Goal: Task Accomplishment & Management: Complete application form

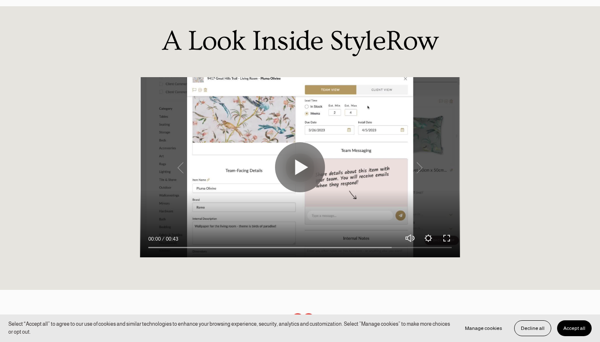
scroll to position [657, 0]
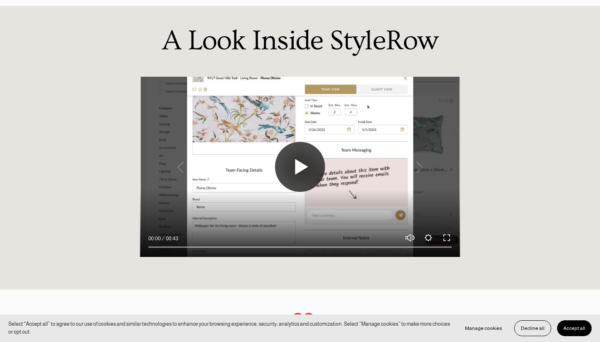
click at [294, 152] on button "Play" at bounding box center [300, 167] width 50 height 50
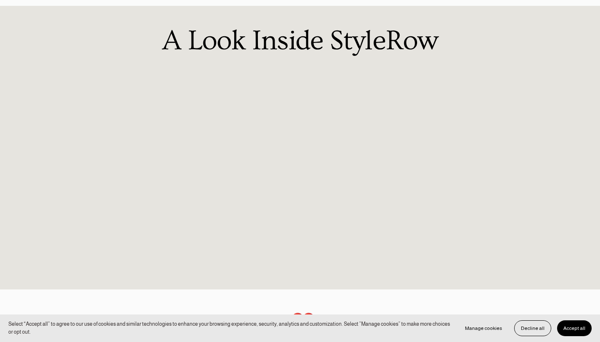
type input "100"
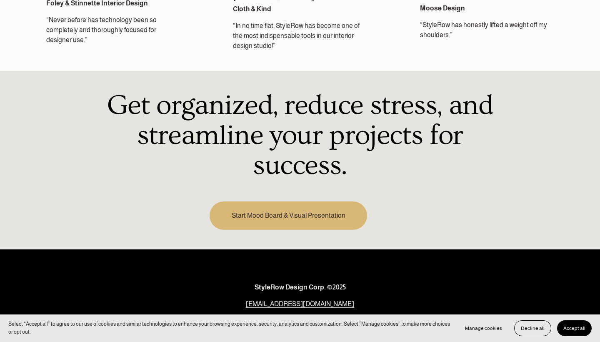
scroll to position [1140, 0]
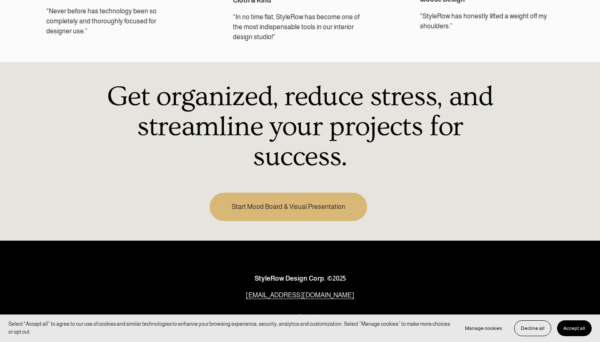
click at [293, 193] on link "Start Mood Board & Visual Presentation" at bounding box center [289, 207] width 158 height 28
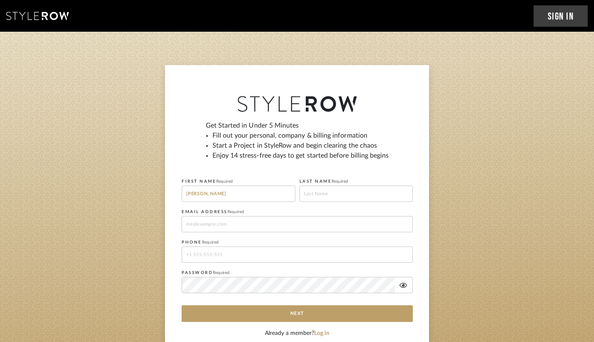
type input "Deanna"
click at [330, 184] on fieldset "LAST NAME Required" at bounding box center [357, 188] width 114 height 26
type input "Hamilton"
type input "deannawhamilton@gmail.com"
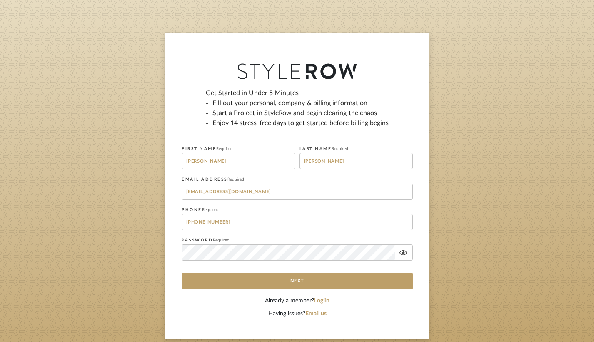
scroll to position [33, 0]
type input "770-315-9447"
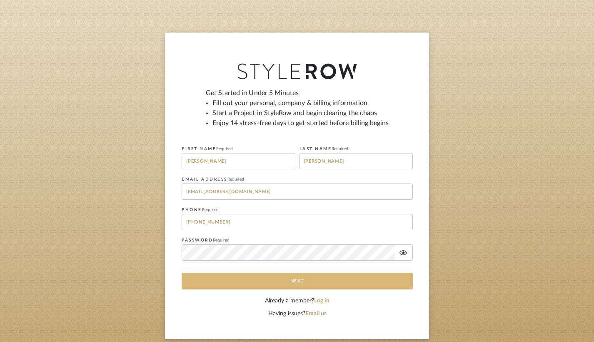
click at [269, 278] on button "Next" at bounding box center [297, 281] width 231 height 17
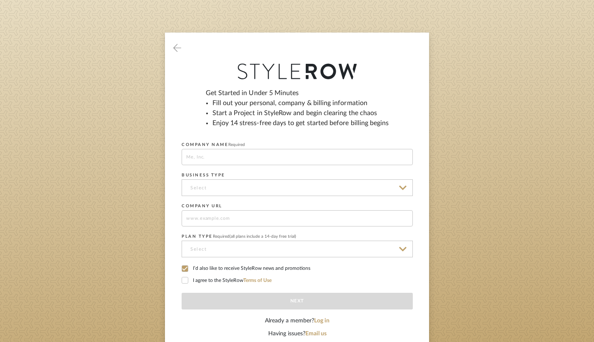
scroll to position [0, 0]
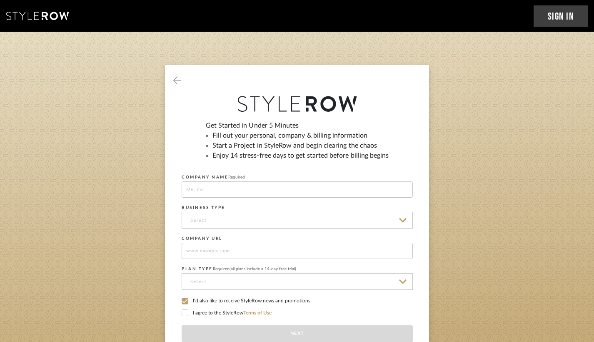
click at [186, 310] on icon at bounding box center [185, 313] width 6 height 6
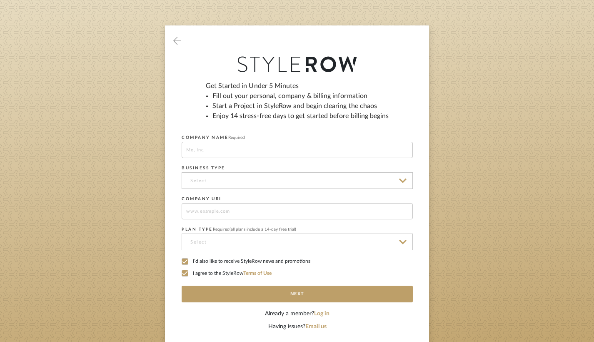
scroll to position [80, 0]
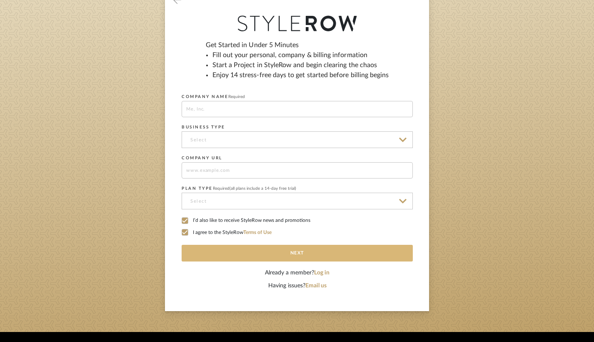
click at [258, 253] on button "Next" at bounding box center [297, 253] width 231 height 17
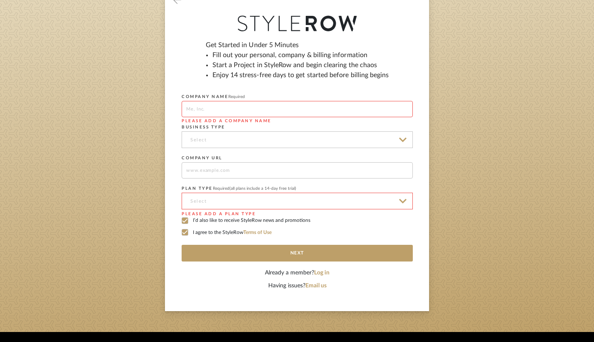
click at [249, 108] on input at bounding box center [297, 109] width 231 height 16
type input "Deanna Hamilton Design"
click at [225, 145] on input at bounding box center [297, 139] width 231 height 17
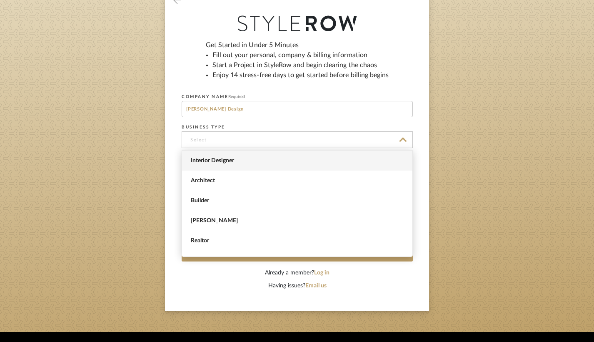
click at [224, 158] on span "Interior Designer" at bounding box center [298, 160] width 215 height 7
type input "Interior Designer"
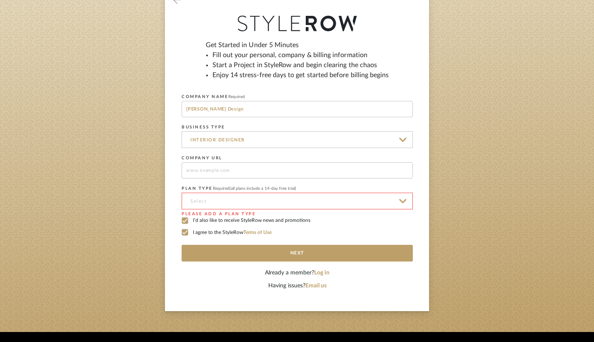
click at [225, 167] on input at bounding box center [297, 170] width 231 height 16
click at [235, 200] on input at bounding box center [297, 201] width 231 height 17
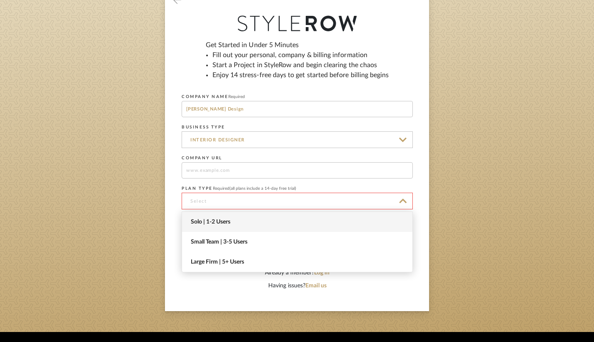
click at [228, 226] on span "Solo | 1-2 Users" at bounding box center [297, 222] width 230 height 20
type input "Solo | 1-2 Users"
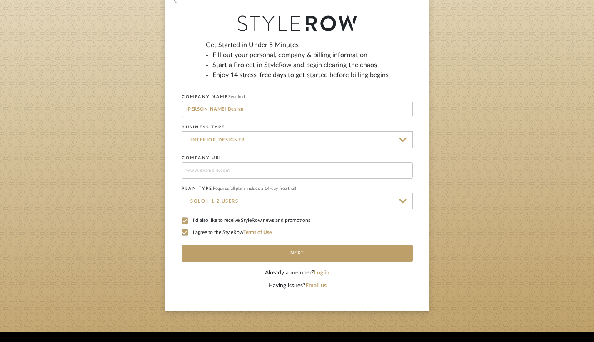
click at [186, 219] on icon at bounding box center [185, 221] width 6 height 6
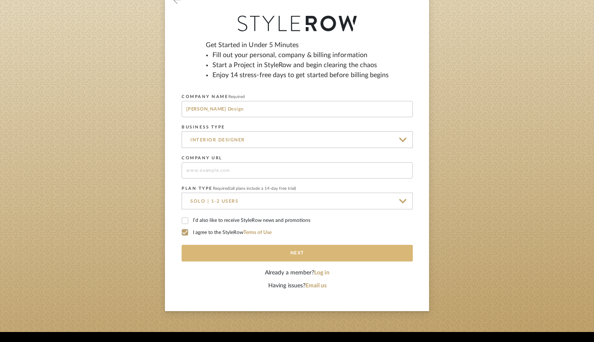
click at [246, 250] on button "Next" at bounding box center [297, 253] width 231 height 17
